Goal: Communication & Community: Answer question/provide support

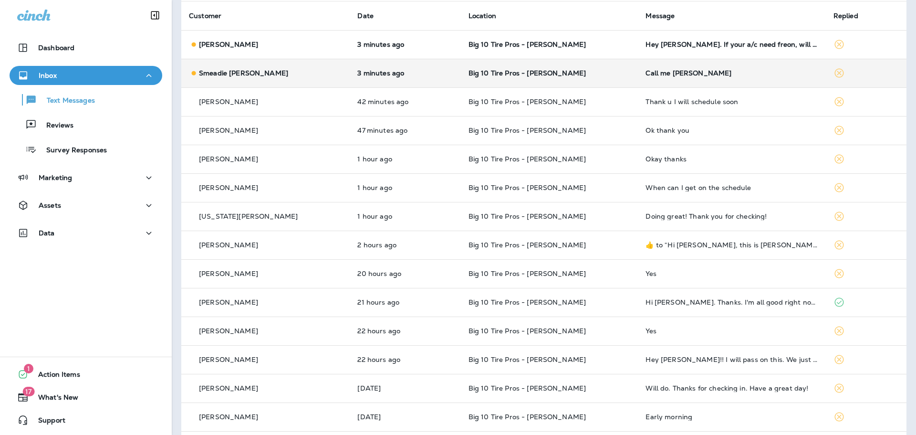
scroll to position [48, 0]
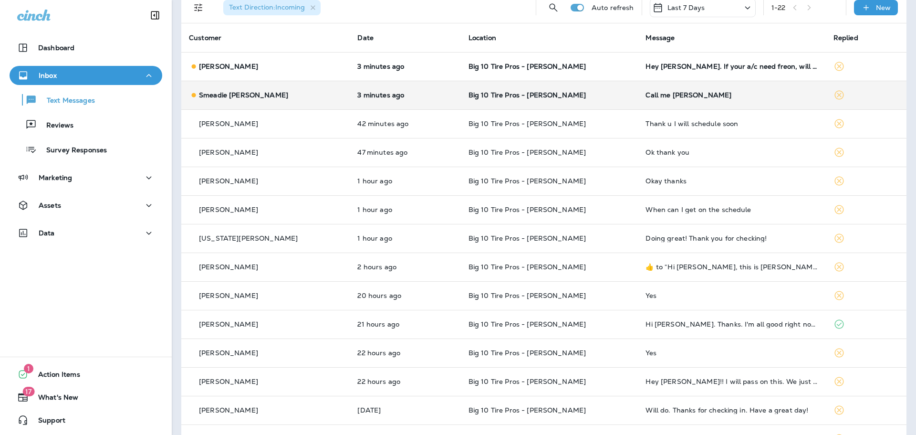
click at [647, 94] on div "Call me [PERSON_NAME]" at bounding box center [731, 95] width 172 height 8
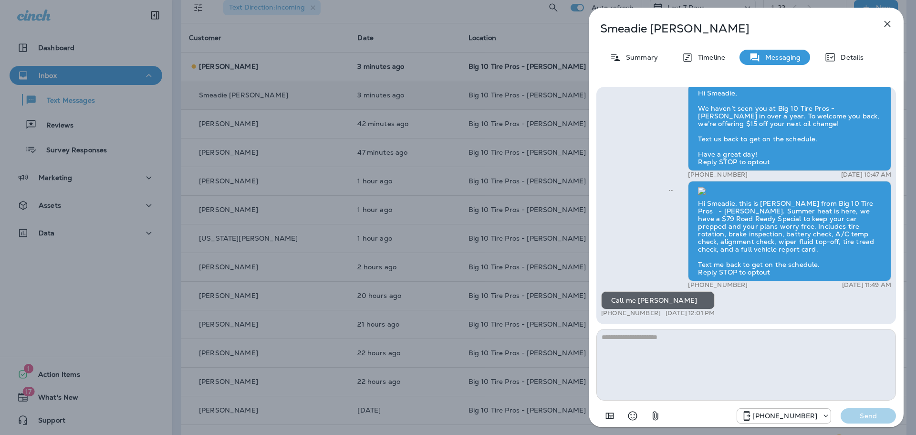
click at [888, 23] on icon "button" at bounding box center [887, 24] width 6 height 6
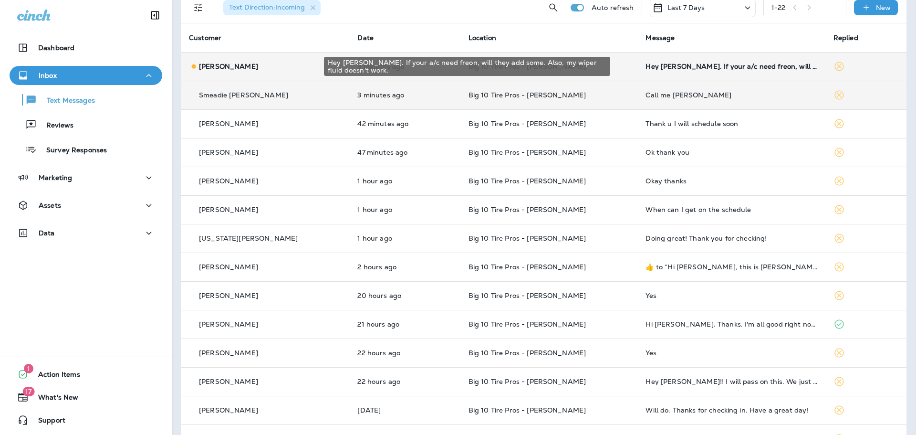
click at [696, 69] on div "Hey [PERSON_NAME]. If your a/c need freon, will they add some. Also, my wiper f…" at bounding box center [731, 66] width 172 height 8
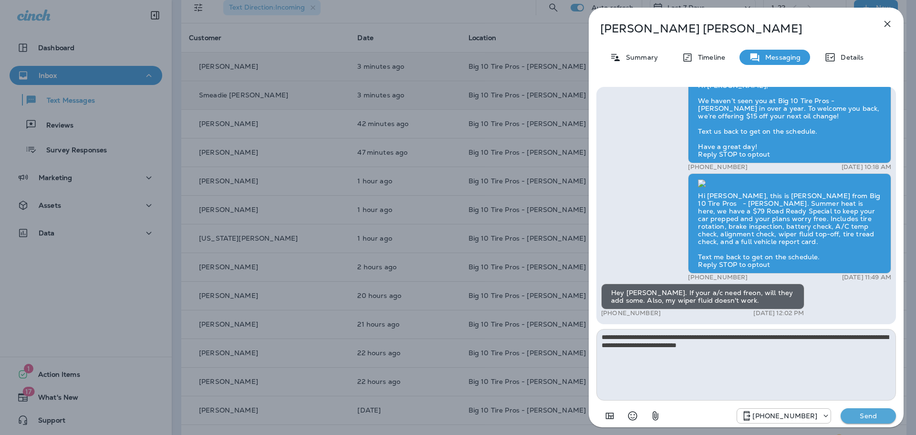
type textarea "**********"
click at [877, 419] on p "Send" at bounding box center [868, 415] width 40 height 9
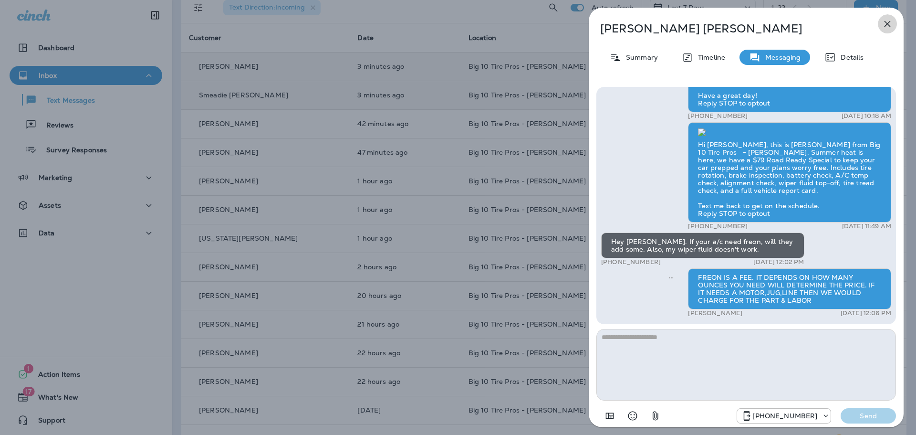
click at [890, 22] on icon "button" at bounding box center [886, 23] width 11 height 11
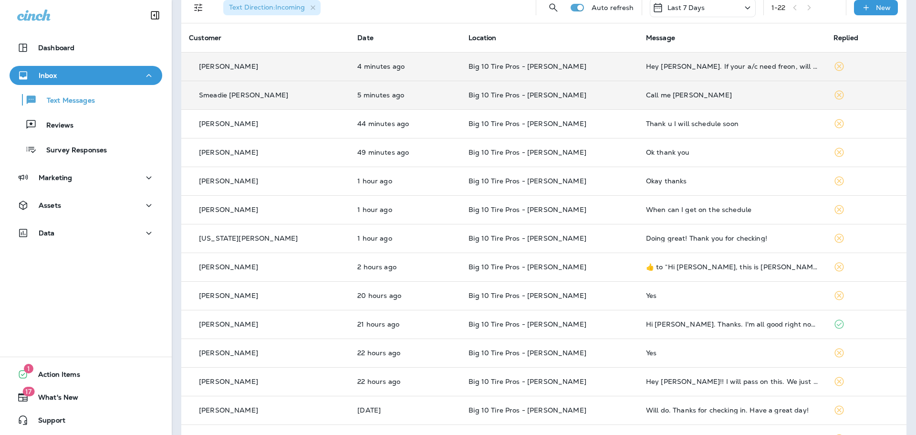
click at [228, 89] on td "Smeadie [PERSON_NAME]" at bounding box center [265, 95] width 168 height 29
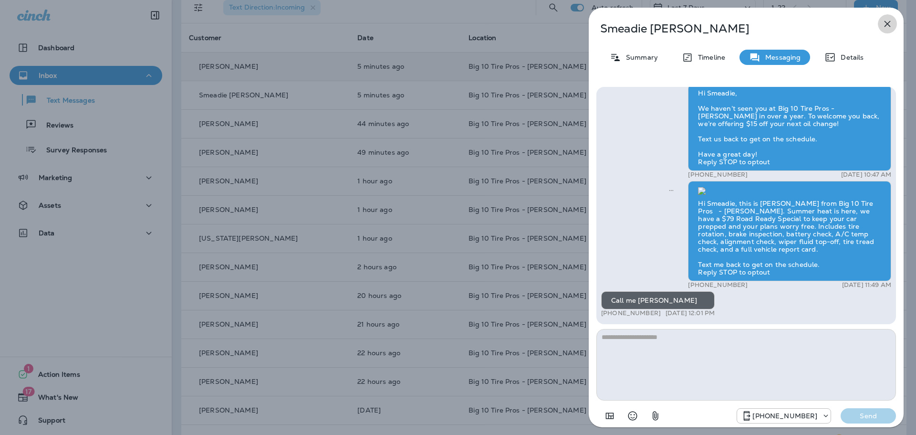
drag, startPoint x: 884, startPoint y: 26, endPoint x: 882, endPoint y: 21, distance: 5.8
click at [884, 25] on icon "button" at bounding box center [886, 23] width 11 height 11
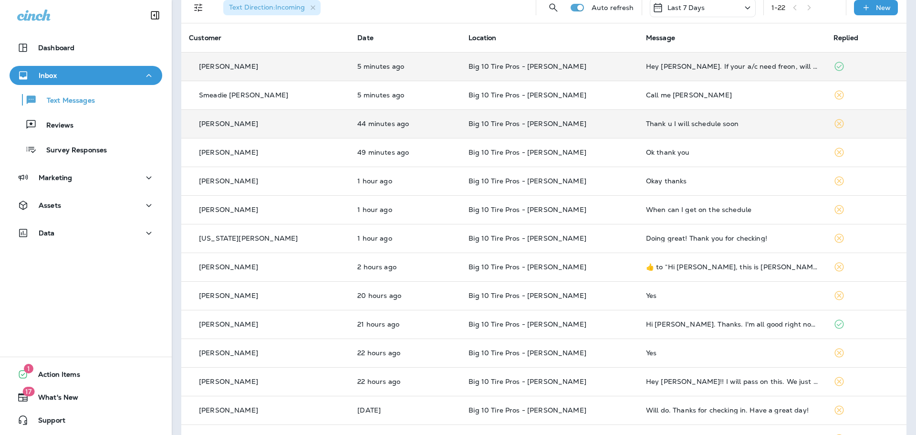
click at [672, 122] on div "Thank u I will schedule soon" at bounding box center [732, 124] width 172 height 8
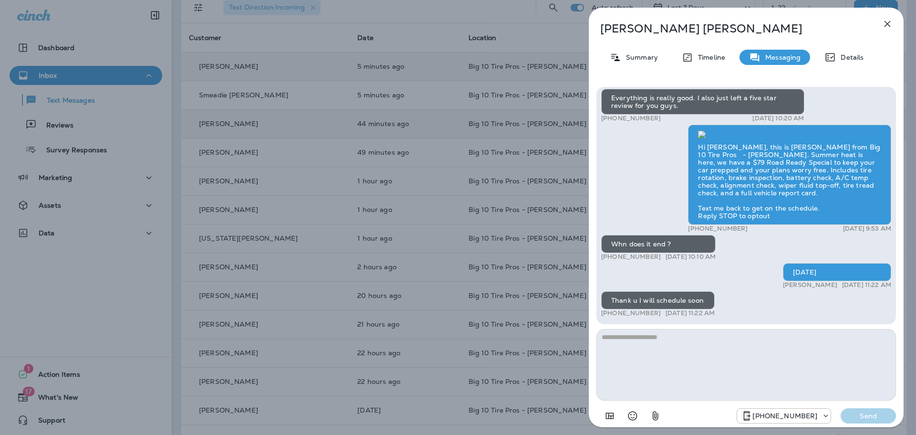
click at [630, 349] on textarea at bounding box center [746, 365] width 300 height 72
type textarea "**********"
click at [867, 419] on p "Send" at bounding box center [868, 415] width 40 height 9
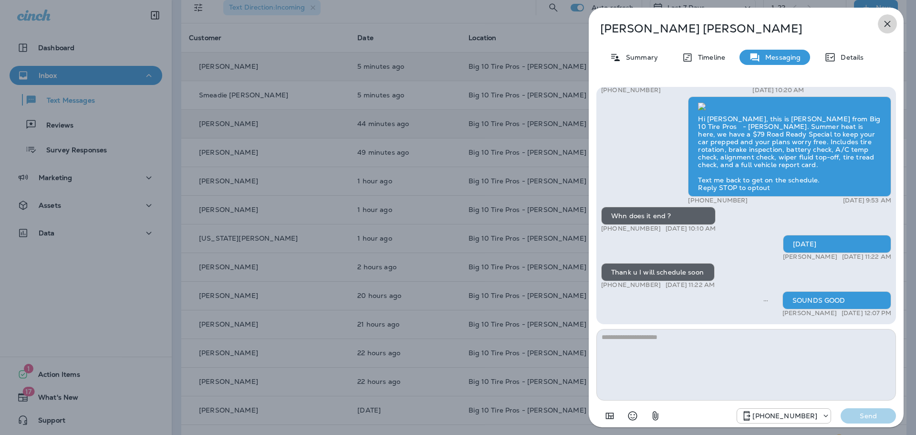
click at [885, 26] on icon "button" at bounding box center [887, 24] width 6 height 6
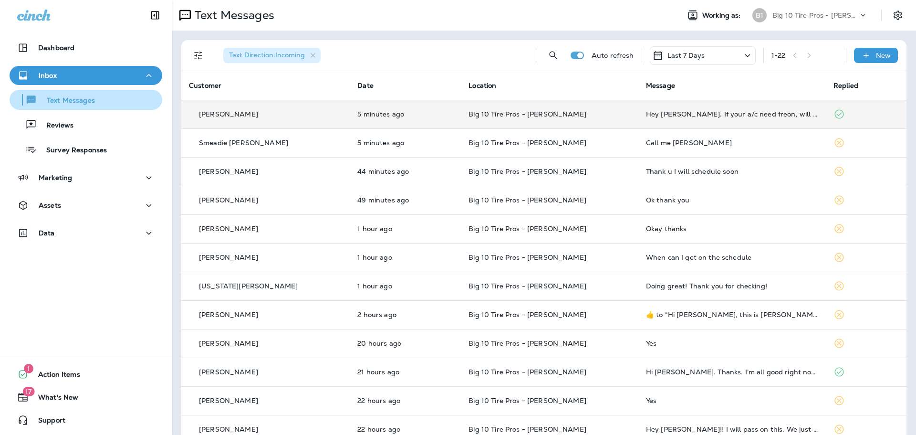
click at [70, 105] on p "Text Messages" at bounding box center [66, 100] width 58 height 9
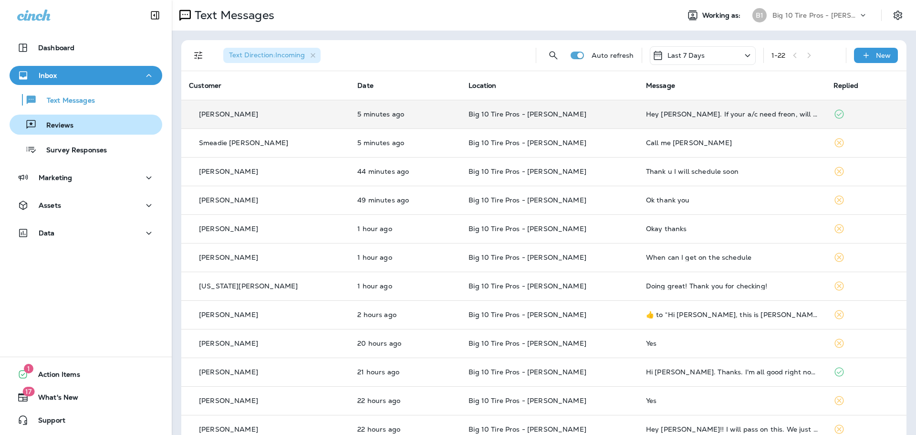
click at [78, 132] on button "Reviews" at bounding box center [86, 124] width 153 height 20
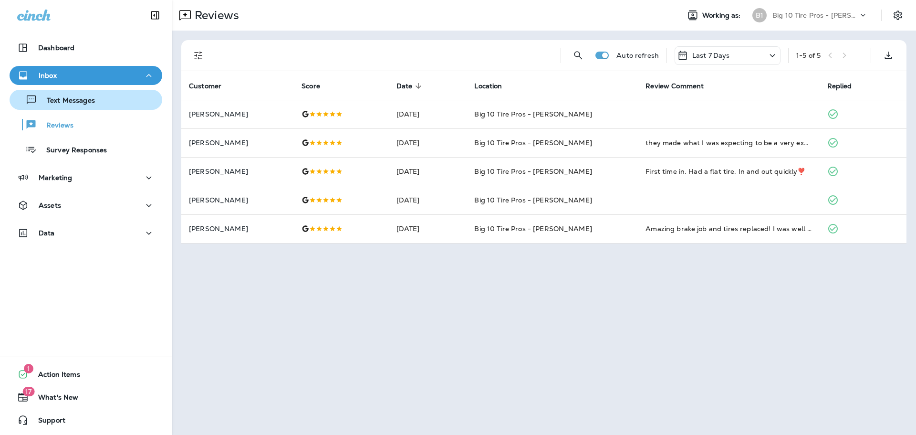
click at [72, 102] on p "Text Messages" at bounding box center [66, 100] width 58 height 9
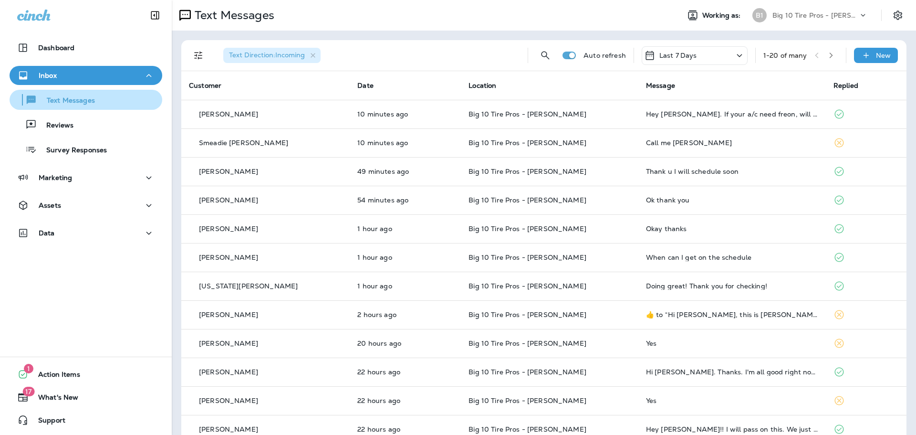
click at [82, 100] on p "Text Messages" at bounding box center [66, 100] width 58 height 9
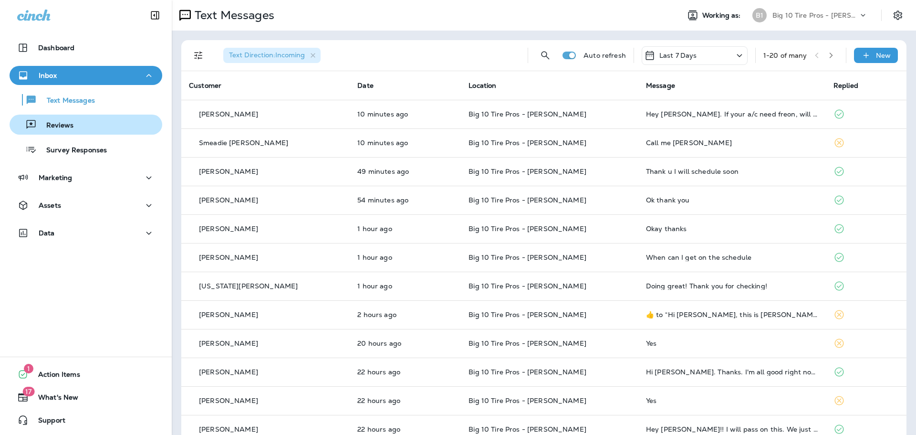
click at [66, 130] on div "Reviews" at bounding box center [43, 124] width 60 height 14
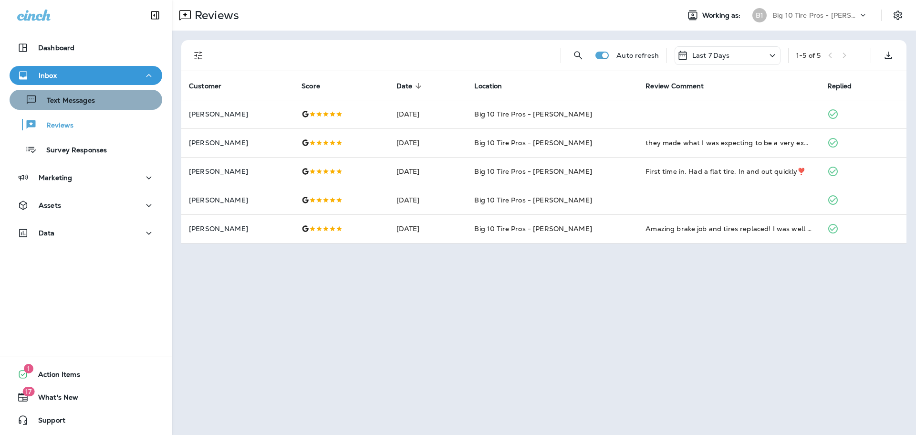
click at [96, 103] on div "Text Messages" at bounding box center [85, 100] width 145 height 14
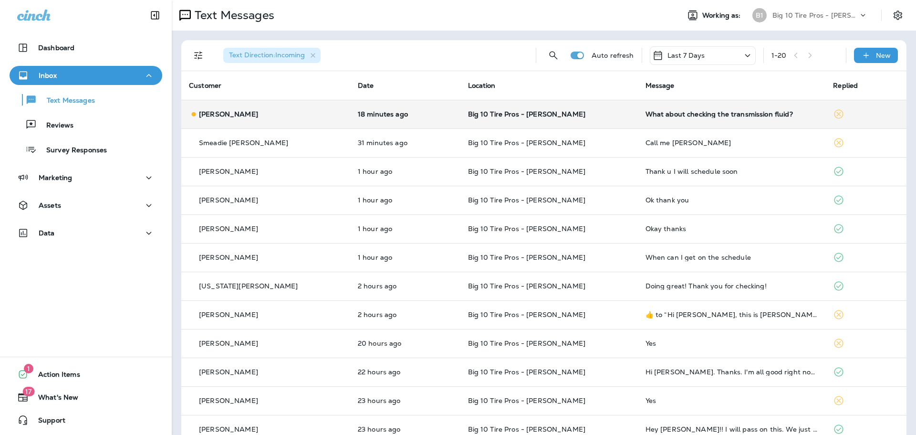
click at [691, 114] on div "What about checking the transmission fluid?" at bounding box center [731, 114] width 173 height 8
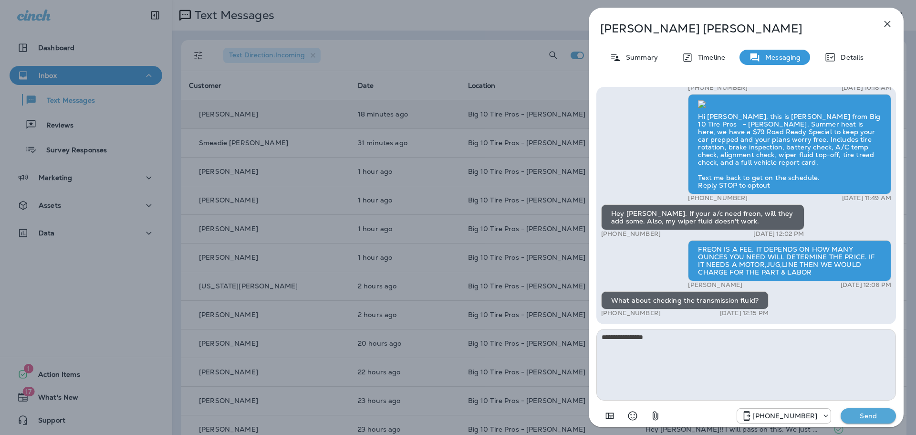
type textarea "**********"
click at [861, 412] on p "Send" at bounding box center [868, 415] width 40 height 9
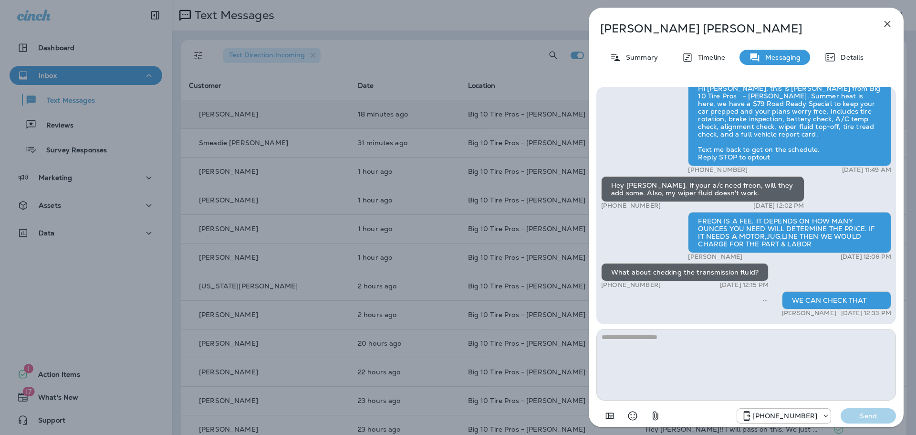
click at [883, 25] on icon "button" at bounding box center [886, 23] width 11 height 11
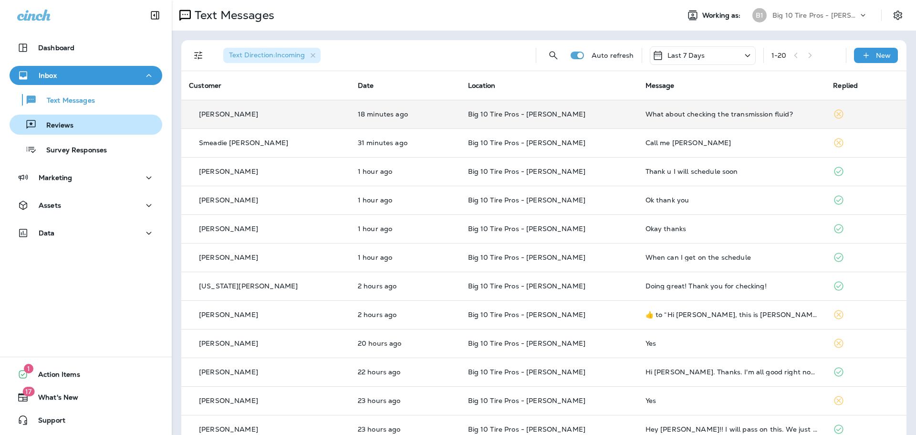
click at [63, 125] on p "Reviews" at bounding box center [55, 125] width 37 height 9
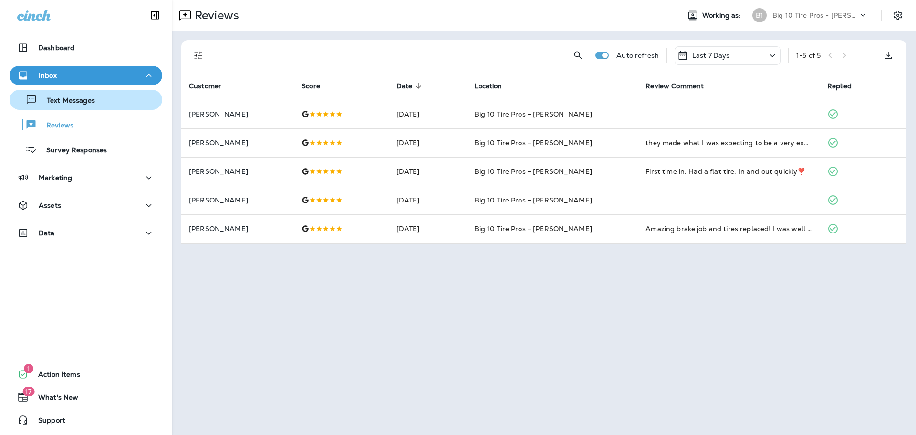
click at [79, 101] on p "Text Messages" at bounding box center [66, 100] width 58 height 9
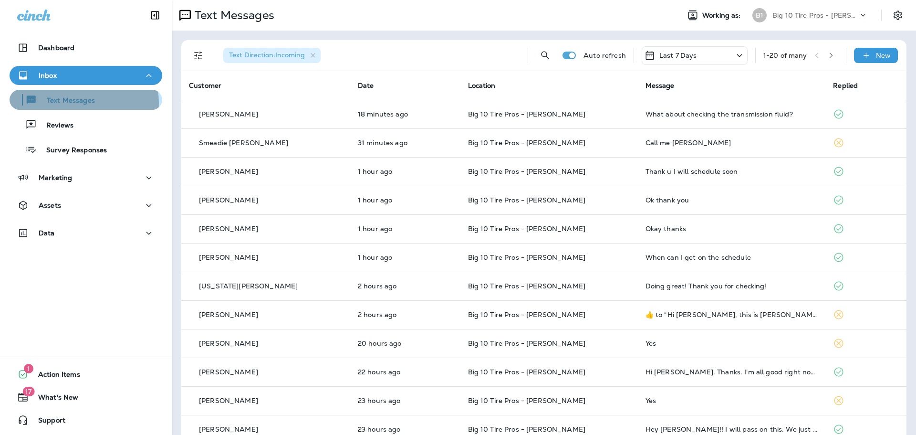
click at [82, 102] on p "Text Messages" at bounding box center [66, 100] width 58 height 9
